Goal: Find specific page/section: Find specific page/section

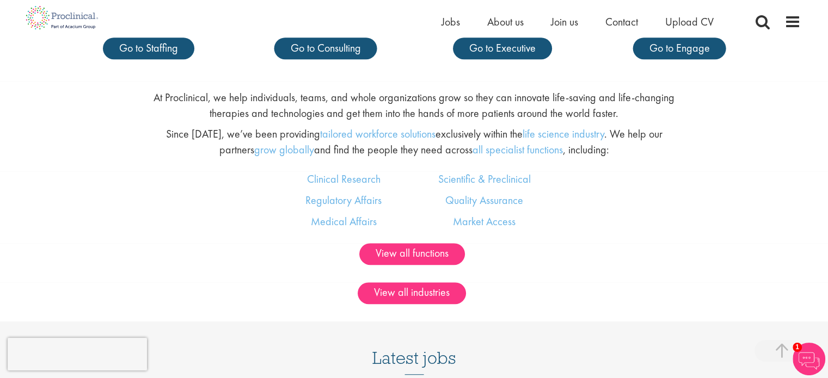
scroll to position [707, 0]
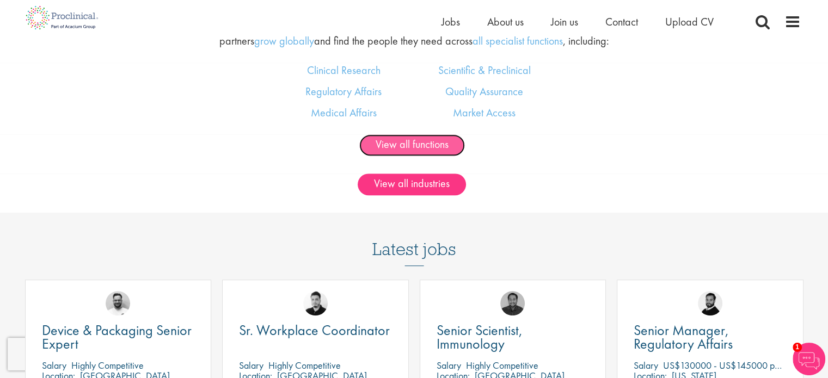
click at [402, 141] on link "View all functions" at bounding box center [412, 145] width 106 height 22
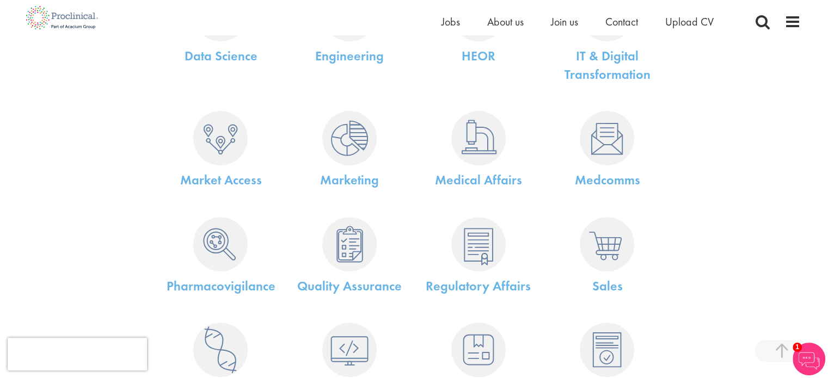
scroll to position [490, 0]
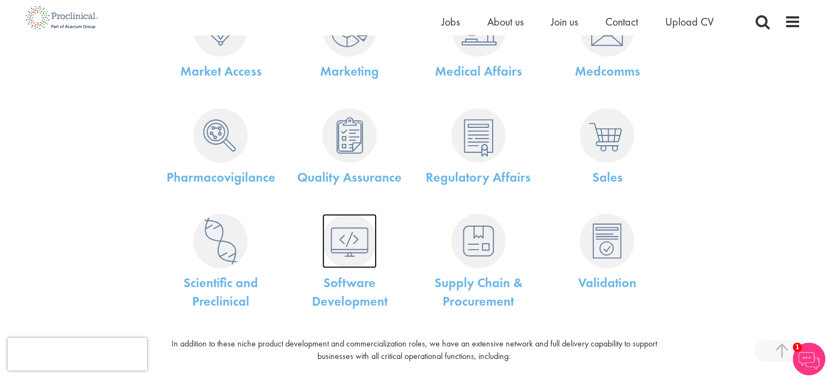
click at [337, 245] on img at bounding box center [349, 241] width 54 height 54
